Goal: Information Seeking & Learning: Learn about a topic

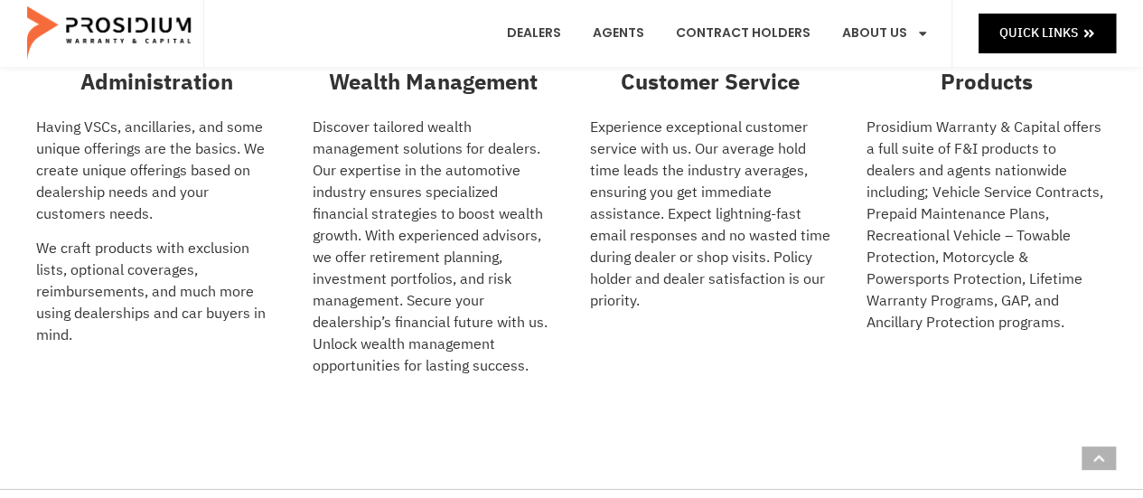
scroll to position [586, 0]
click at [751, 35] on link "Contract Holders" at bounding box center [743, 33] width 162 height 67
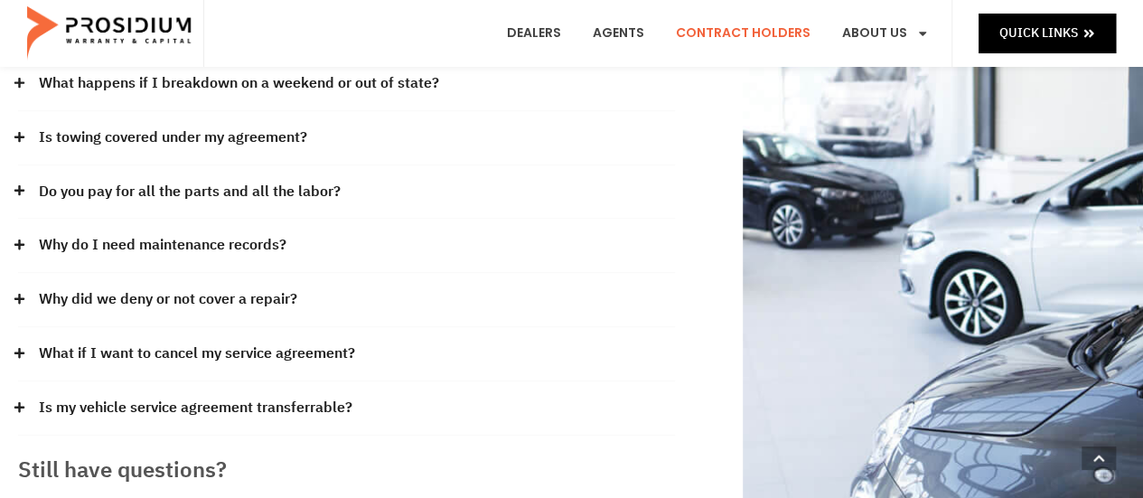
scroll to position [446, 0]
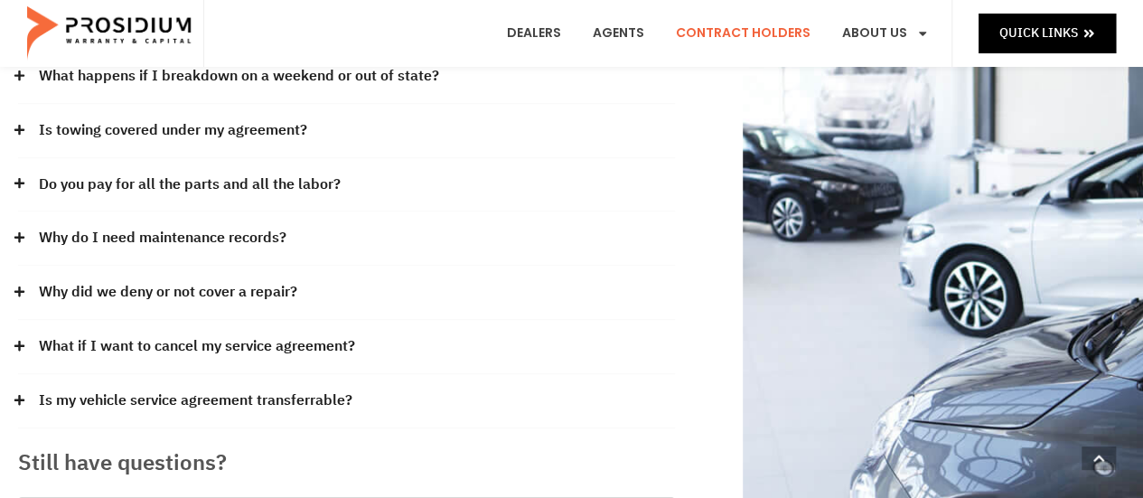
click at [18, 181] on icon at bounding box center [19, 183] width 10 height 10
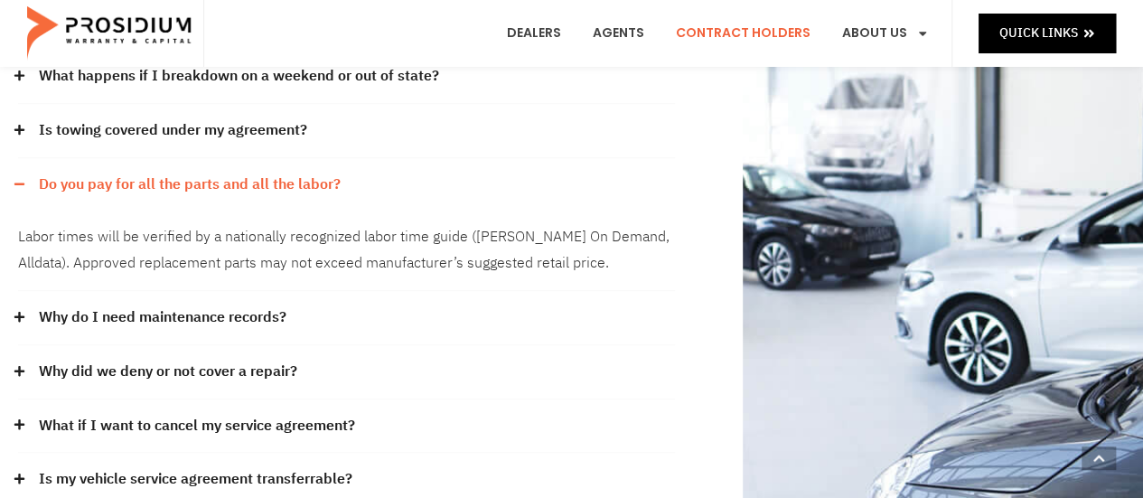
click at [20, 173] on div "Do you pay for all the parts and all the labor?" at bounding box center [346, 184] width 657 height 53
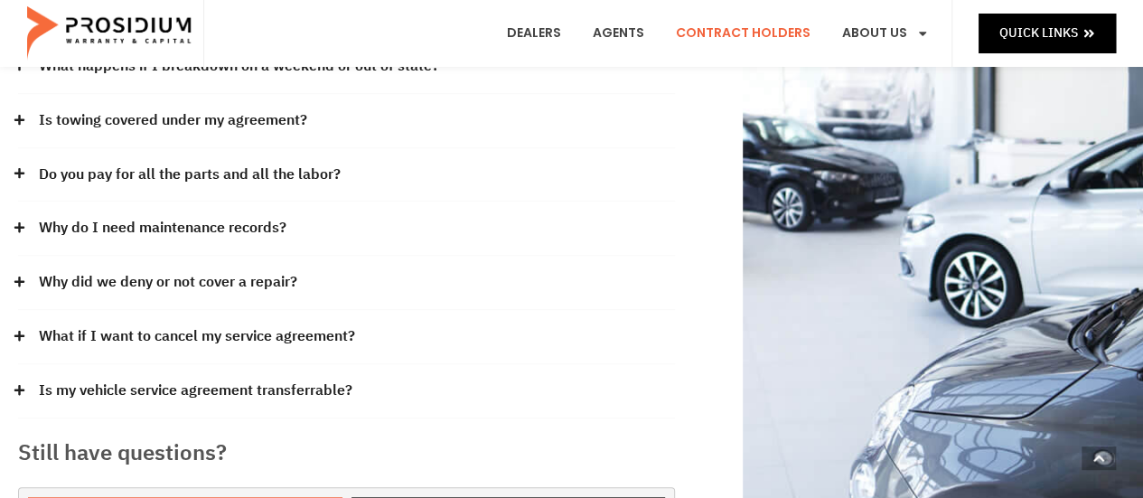
scroll to position [457, 0]
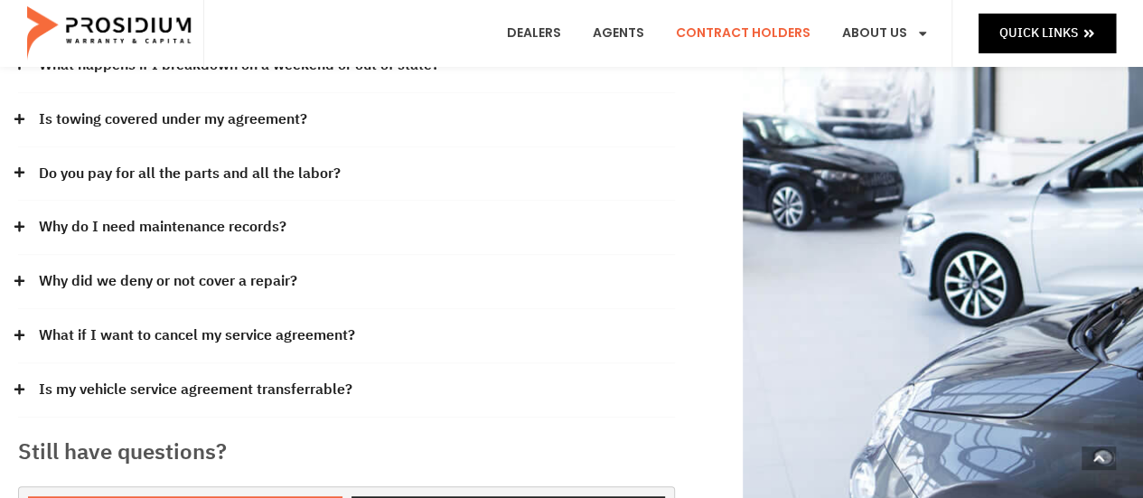
click at [12, 278] on div "Our claims office is in the beautiful Pacific Northwest. Our hours of office op…" at bounding box center [346, 125] width 675 height 858
click at [19, 270] on div "Why did we deny or not cover a repair?" at bounding box center [346, 282] width 657 height 54
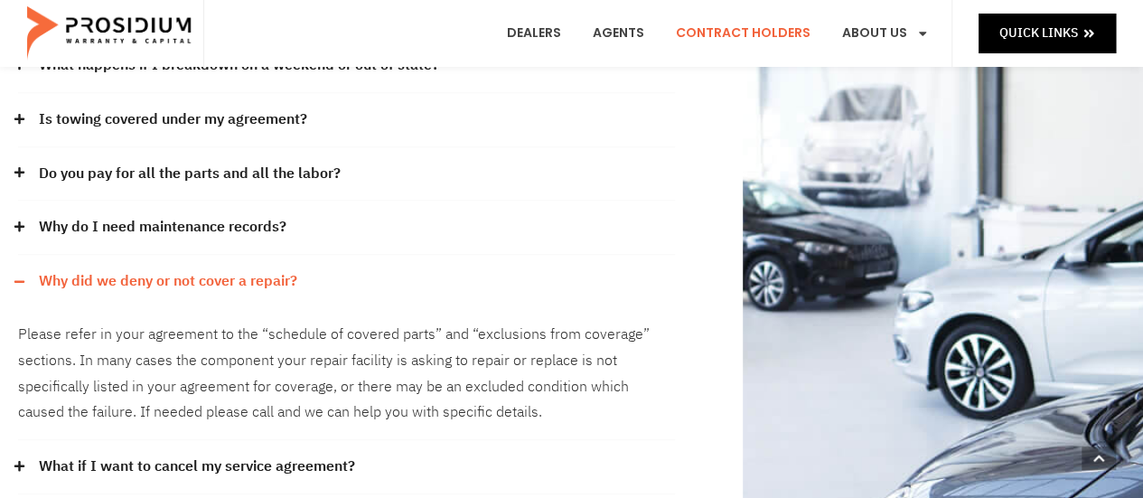
click at [14, 270] on div "Our claims office is in the beautiful Pacific Northwest. Our hours of office op…" at bounding box center [346, 191] width 675 height 990
click at [24, 280] on icon at bounding box center [20, 282] width 12 height 12
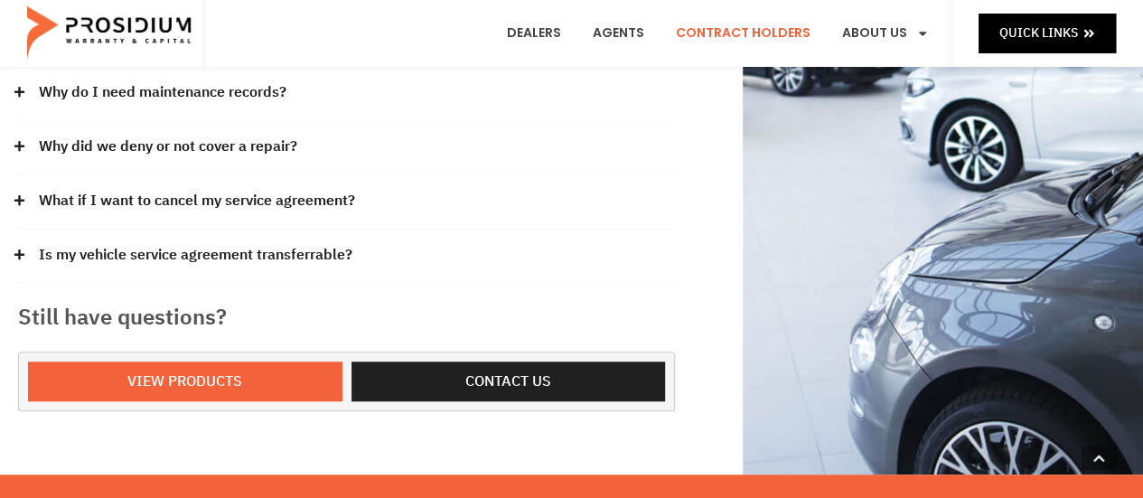
scroll to position [593, 0]
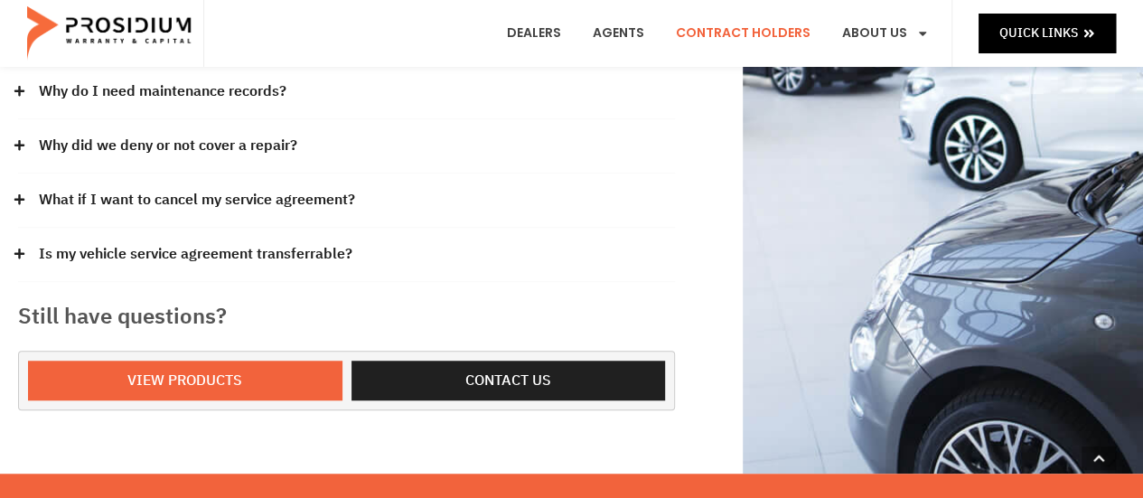
click at [19, 239] on div "Is my vehicle service agreement transferrable?" at bounding box center [346, 255] width 657 height 54
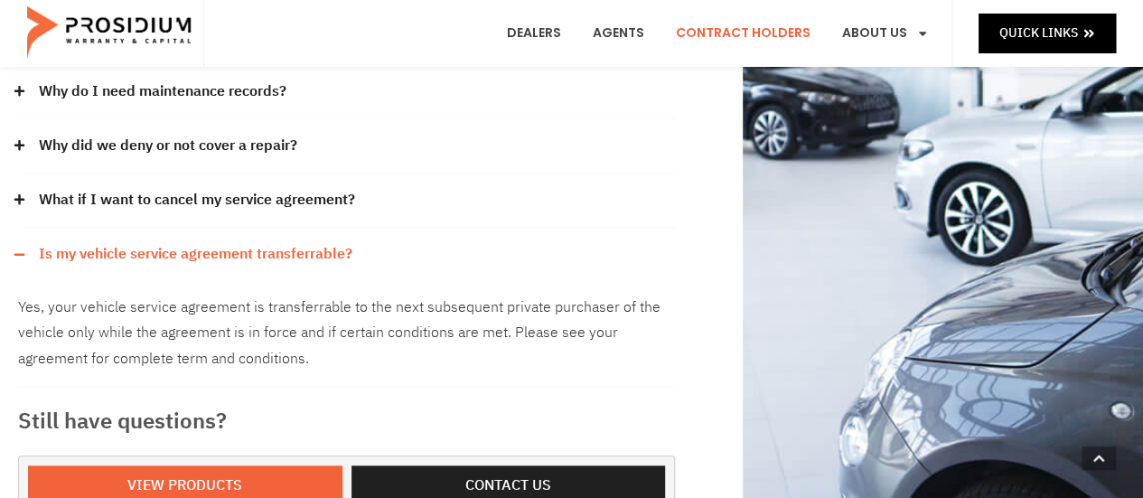
click at [18, 242] on div "Our claims office is in the beautiful Pacific Northwest. Our hours of office op…" at bounding box center [346, 43] width 675 height 964
click at [21, 200] on icon at bounding box center [20, 199] width 12 height 12
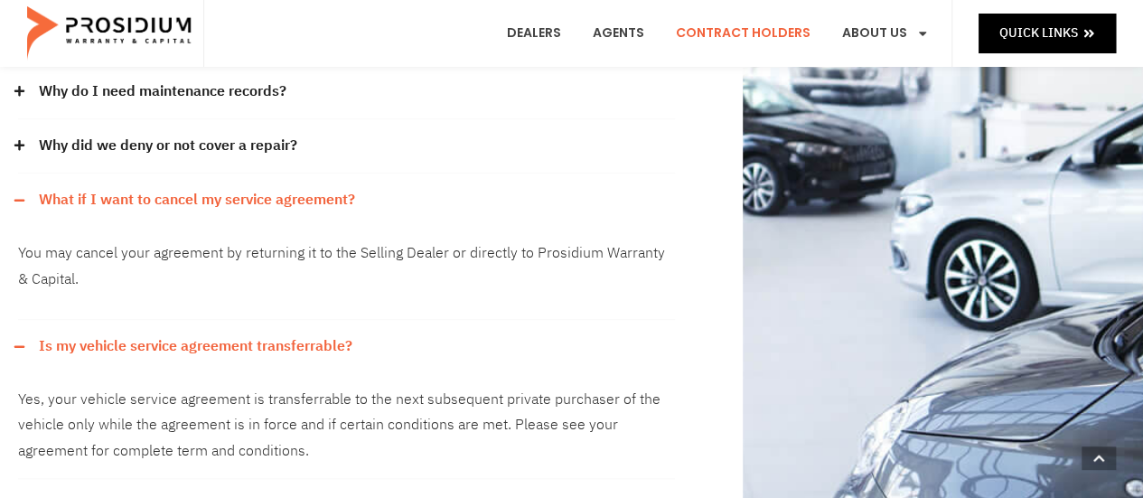
click at [16, 194] on icon at bounding box center [20, 200] width 12 height 12
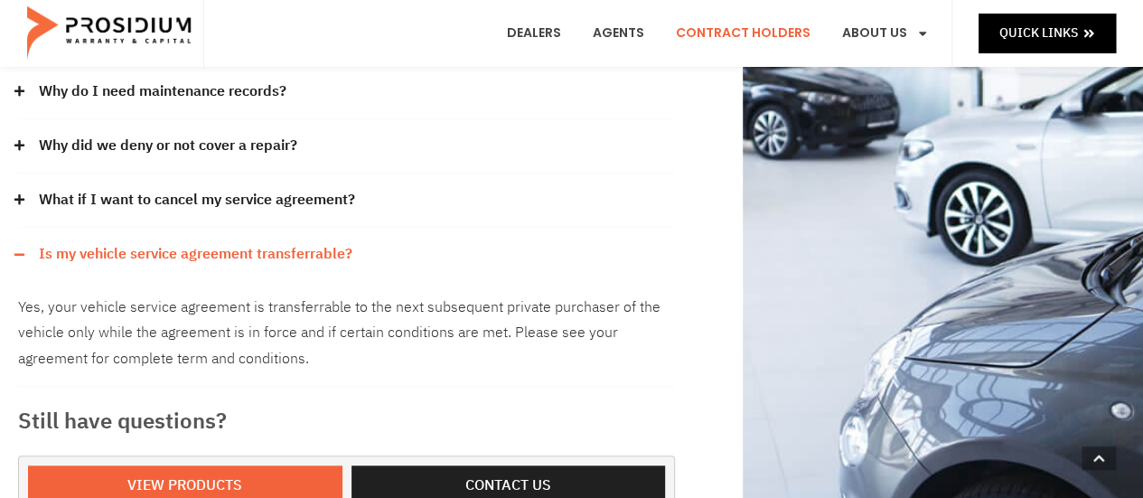
click at [20, 262] on div "Is my vehicle service agreement transferrable?" at bounding box center [346, 254] width 657 height 53
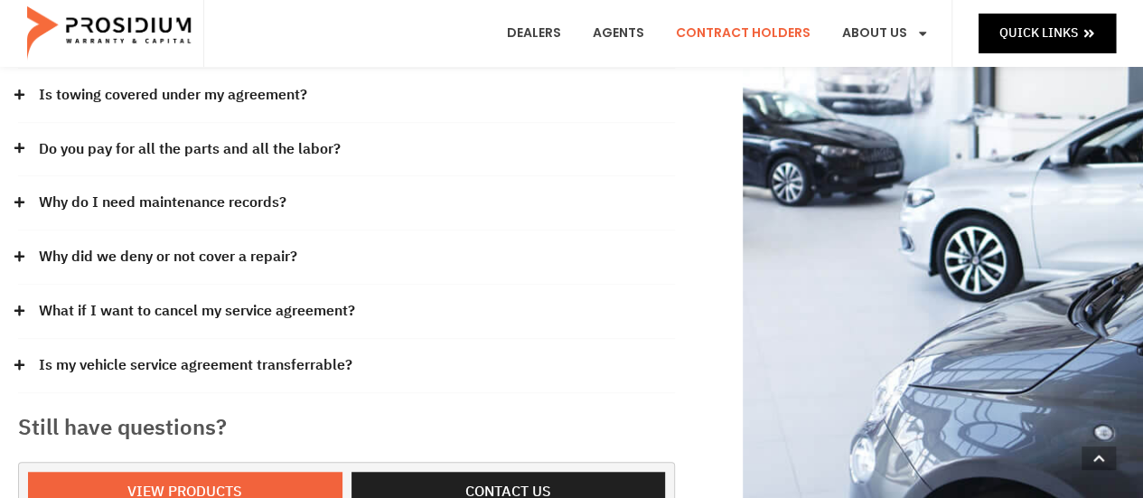
scroll to position [0, 0]
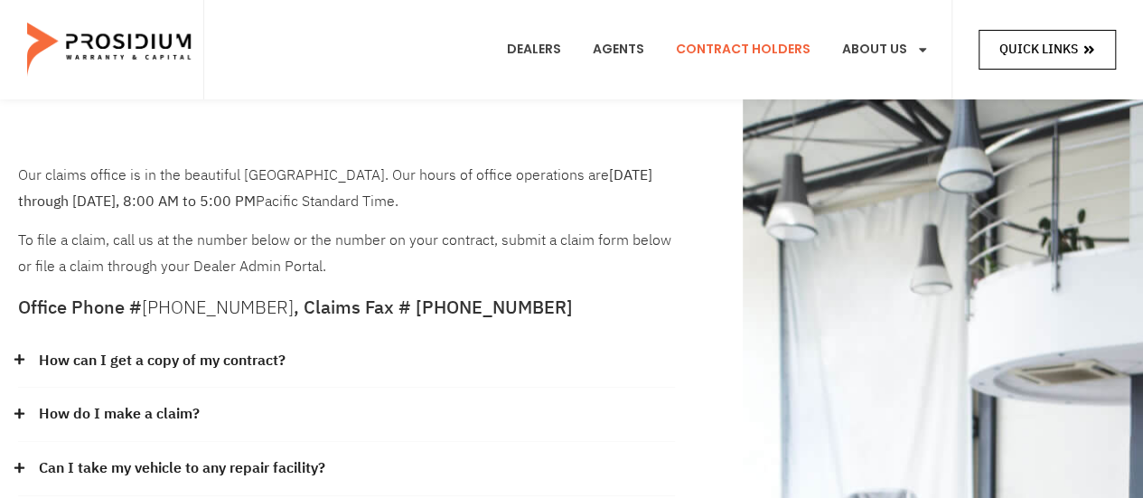
click at [1017, 51] on span "Quick Links" at bounding box center [1038, 49] width 79 height 23
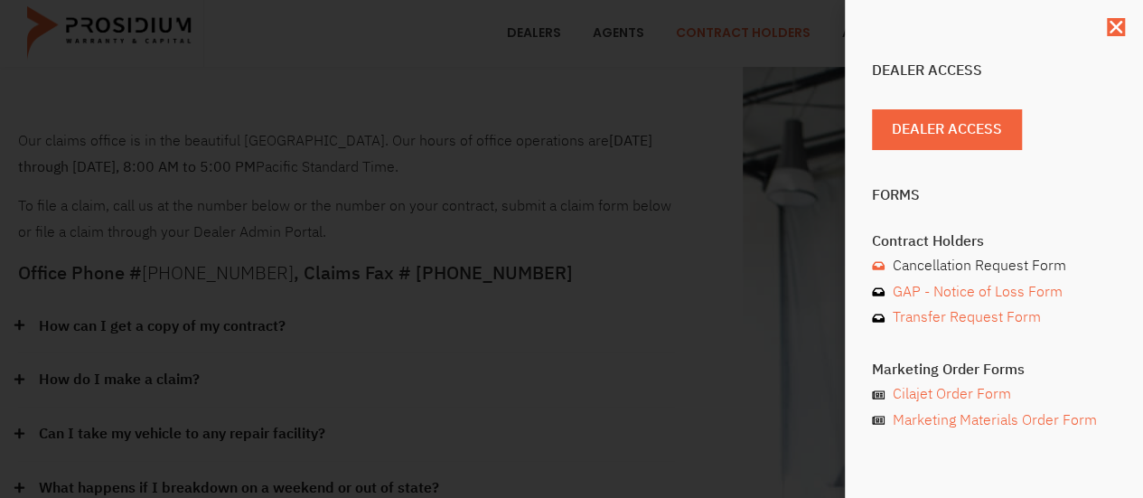
scroll to position [39, 0]
click at [1115, 32] on icon "Close" at bounding box center [1116, 27] width 18 height 18
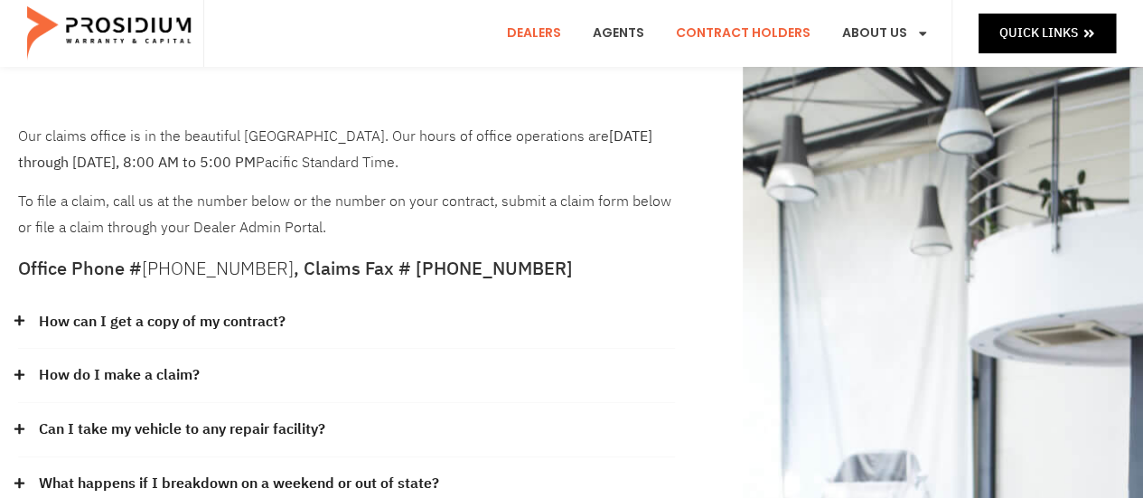
click at [557, 32] on link "Dealers" at bounding box center [533, 33] width 81 height 67
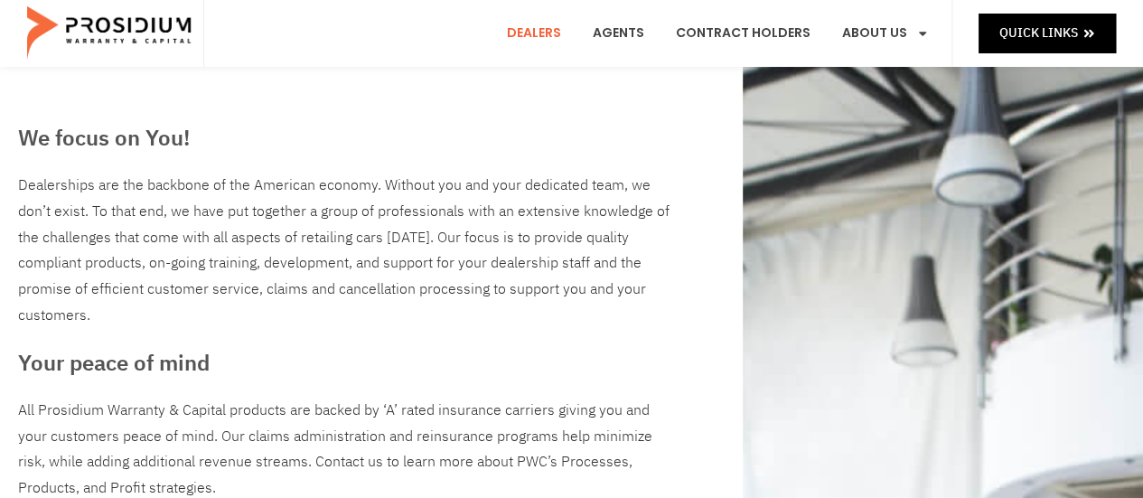
scroll to position [42, 0]
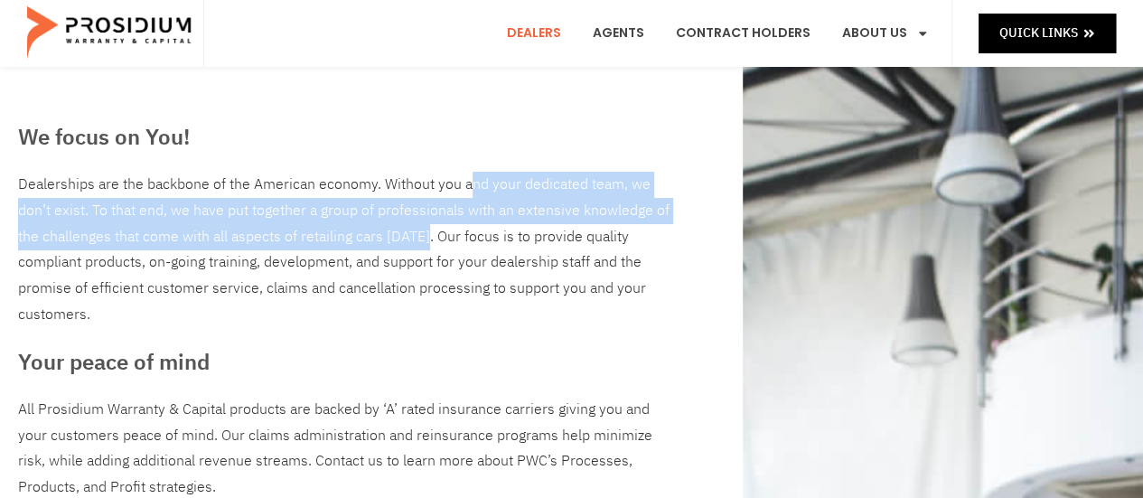
drag, startPoint x: 406, startPoint y: 180, endPoint x: 367, endPoint y: 227, distance: 61.0
click at [367, 227] on div "Dealerships are the backbone of the American economy. Without you and your dedi…" at bounding box center [346, 250] width 657 height 156
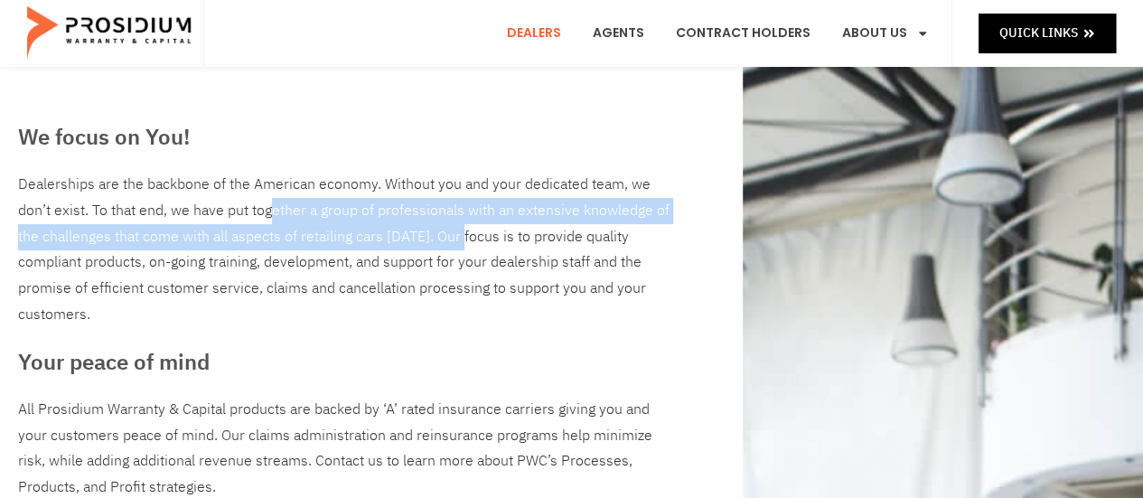
drag, startPoint x: 206, startPoint y: 218, endPoint x: 398, endPoint y: 233, distance: 193.1
click at [398, 233] on div "Dealerships are the backbone of the American economy. Without you and your dedi…" at bounding box center [346, 250] width 657 height 156
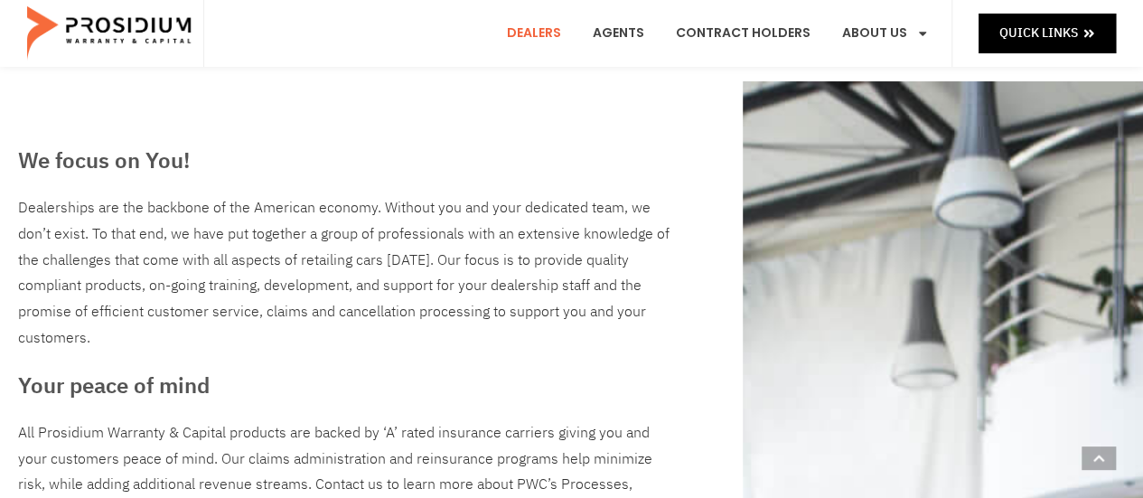
scroll to position [0, 0]
